Goal: Navigation & Orientation: Find specific page/section

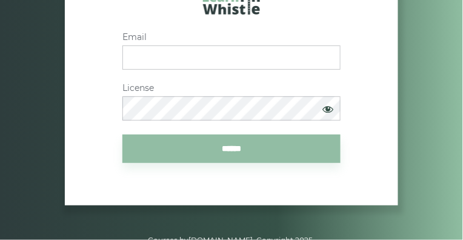
click at [187, 59] on input "Email" at bounding box center [232, 57] width 218 height 24
type input "**********"
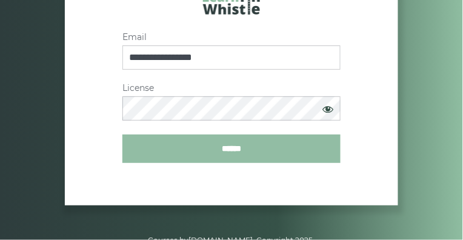
click at [226, 149] on input "******" at bounding box center [232, 149] width 218 height 29
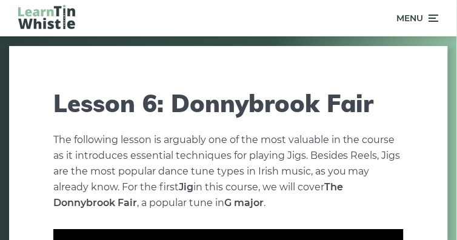
click at [434, 21] on icon at bounding box center [433, 18] width 12 height 15
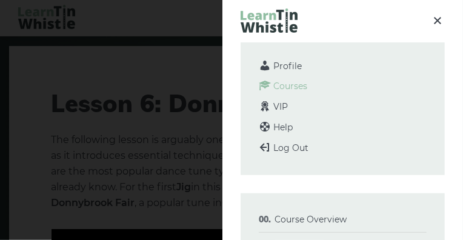
click at [304, 88] on span "Courses" at bounding box center [291, 86] width 34 height 11
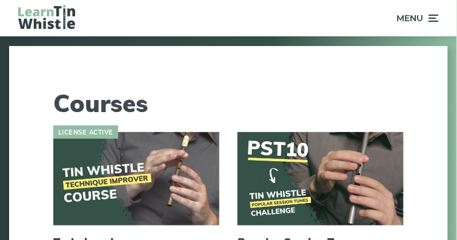
click at [435, 19] on icon at bounding box center [433, 18] width 12 height 15
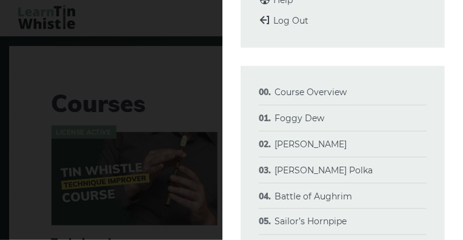
scroll to position [126, 0]
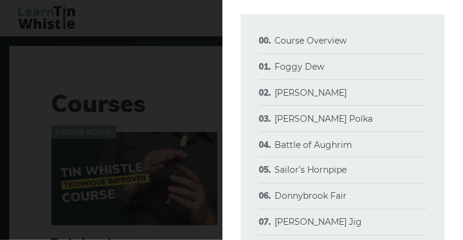
drag, startPoint x: 463, startPoint y: 139, endPoint x: 463, endPoint y: 166, distance: 27.3
click at [457, 166] on div "Profile Courses VIP Help Log Out Course Overview What you will learn Approach &…" at bounding box center [343, 120] width 241 height 240
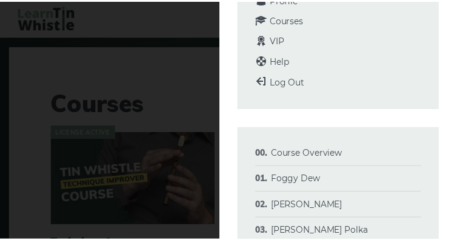
scroll to position [0, 0]
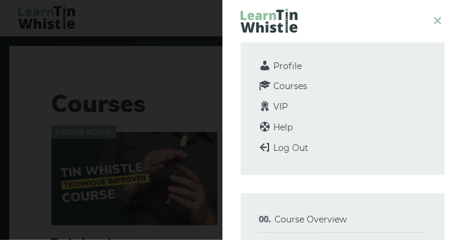
click at [432, 23] on icon at bounding box center [438, 20] width 15 height 15
